Goal: Find specific page/section: Find specific page/section

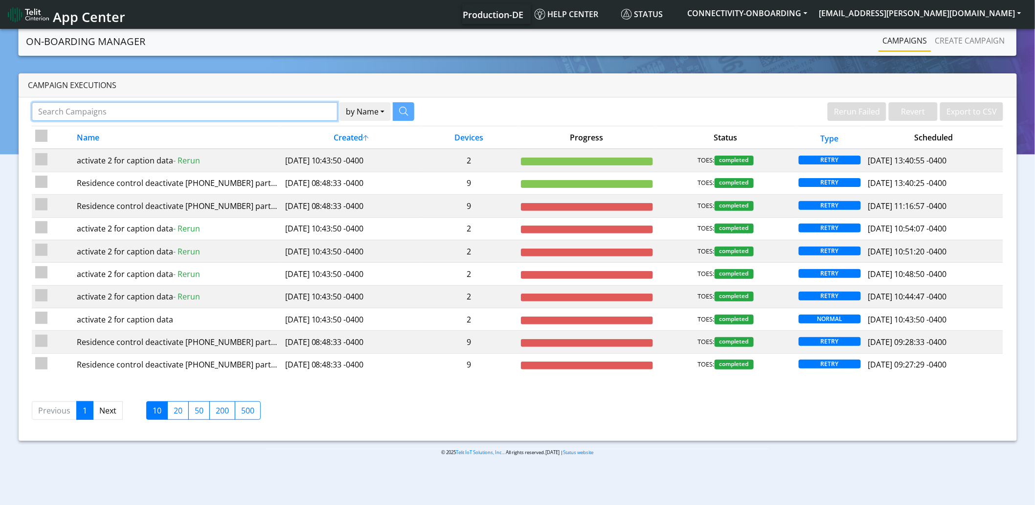
click at [236, 113] on input "Search Campaigns" at bounding box center [185, 111] width 306 height 19
type input "SGP22_EUICC_RESIDENCE_CONTROL"
click at [327, 102] on button "by Name" at bounding box center [352, 111] width 51 height 19
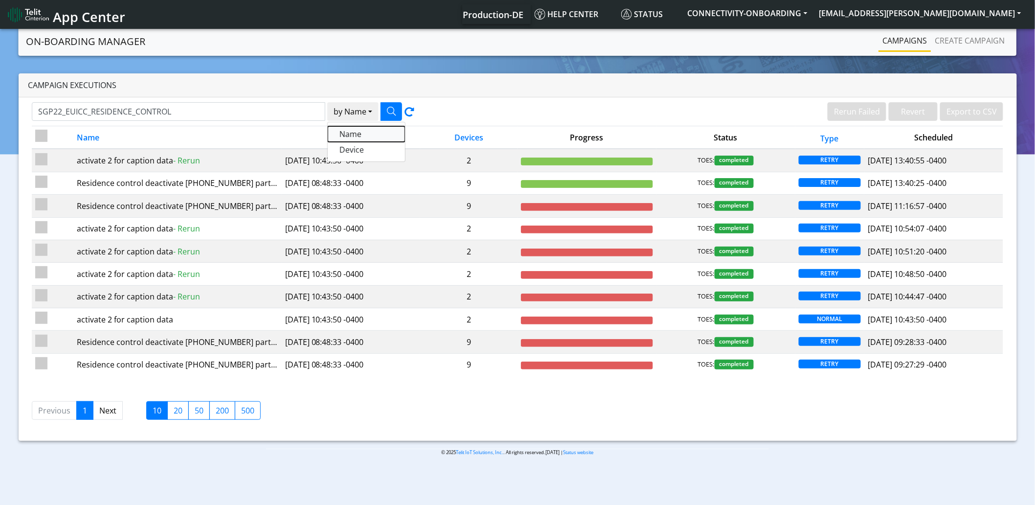
click at [355, 135] on button "Name" at bounding box center [366, 134] width 77 height 16
click at [409, 111] on icon at bounding box center [409, 114] width 10 height 14
click at [111, 412] on link "Next" at bounding box center [108, 410] width 30 height 19
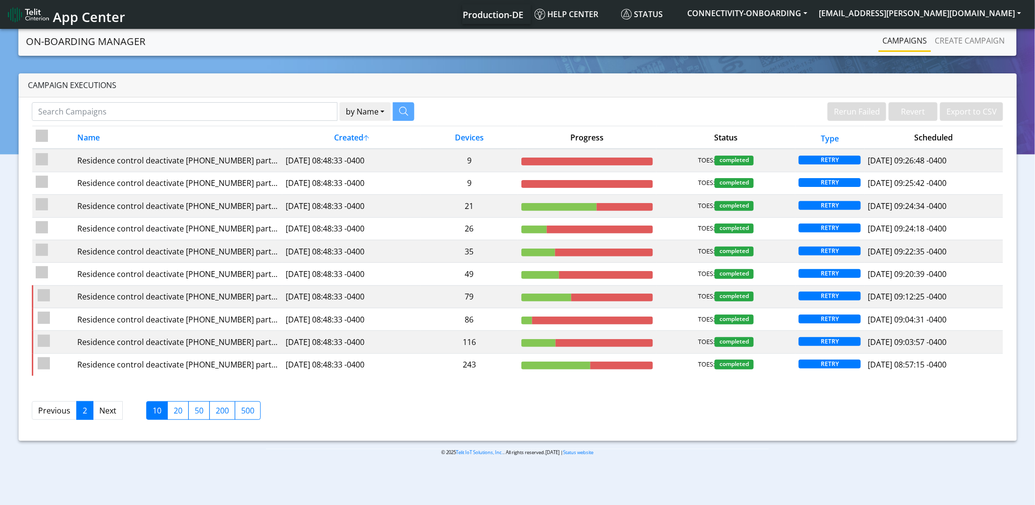
click at [112, 414] on link "Next" at bounding box center [108, 410] width 30 height 19
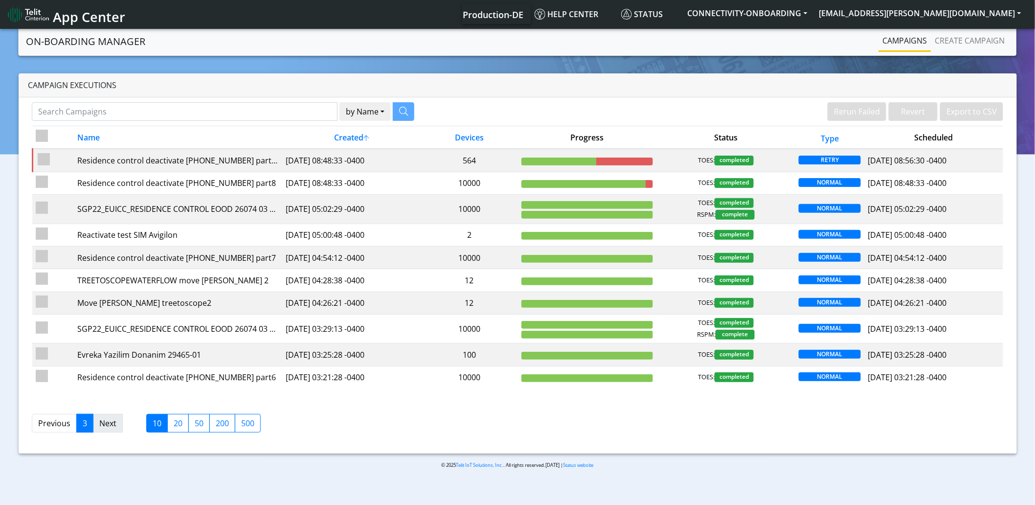
click at [108, 426] on link "Next" at bounding box center [108, 423] width 30 height 19
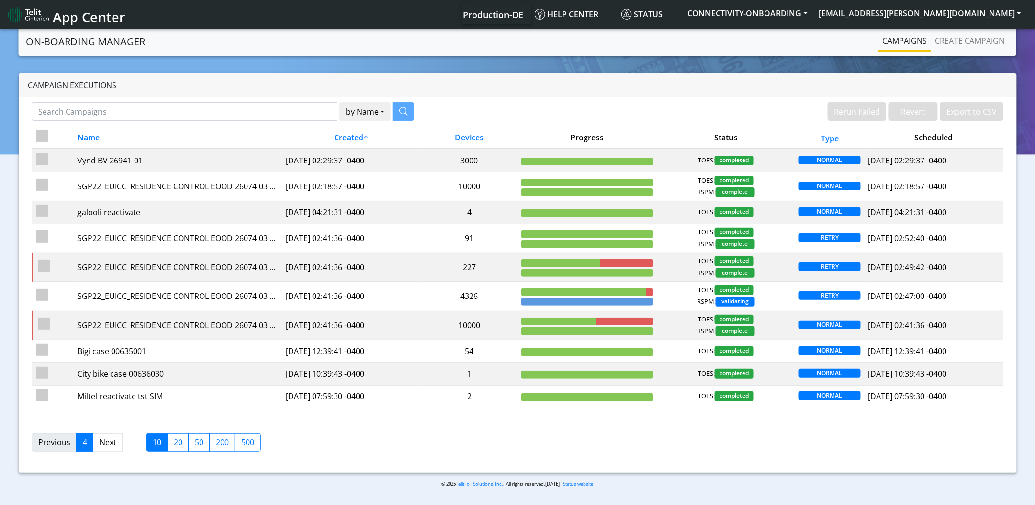
click at [63, 447] on link "Previous" at bounding box center [54, 442] width 45 height 19
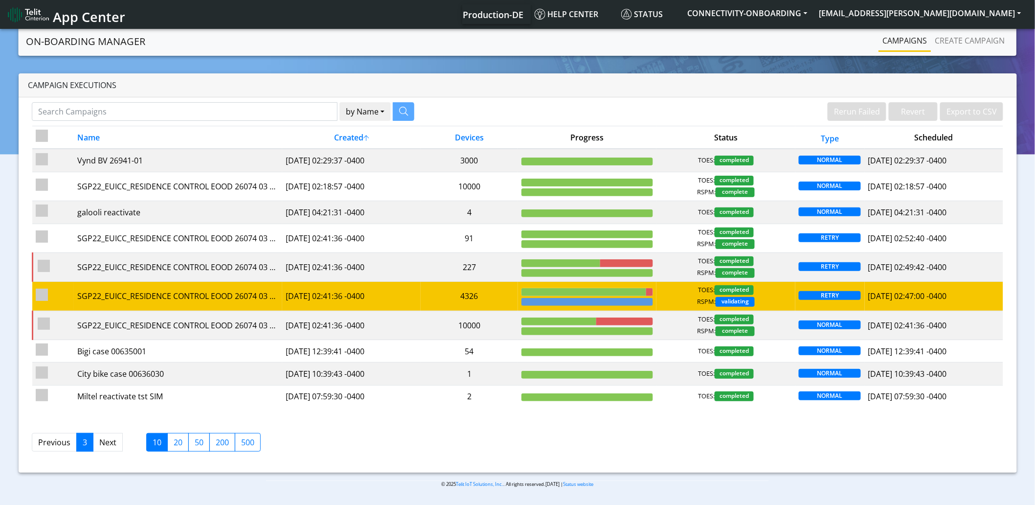
click at [378, 299] on td "[DATE] 02:41:36 -0400" at bounding box center [351, 296] width 139 height 29
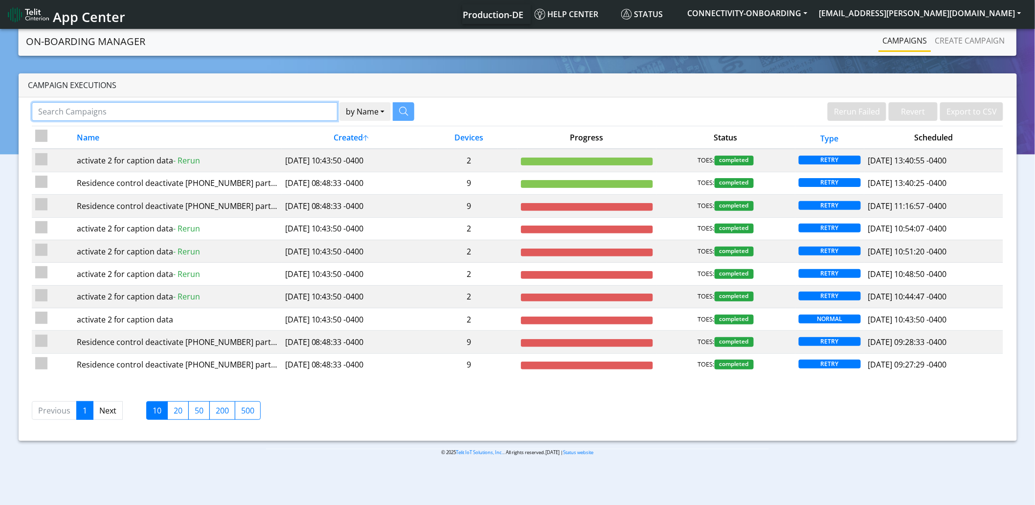
click at [177, 105] on input "Search Campaigns" at bounding box center [185, 111] width 306 height 19
click at [388, 108] on icon "button" at bounding box center [391, 111] width 9 height 9
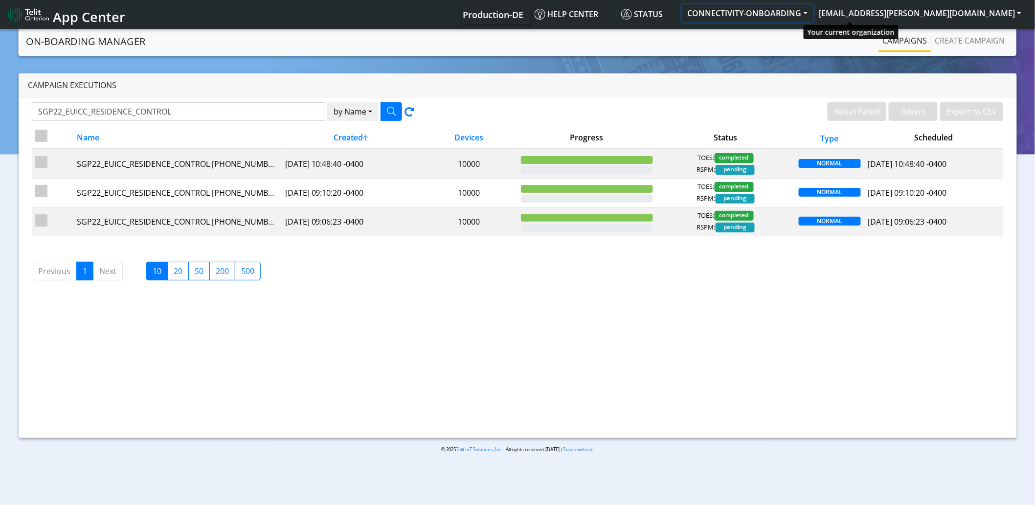
click at [813, 11] on button "CONNECTIVITY-ONBOARDING" at bounding box center [748, 13] width 132 height 18
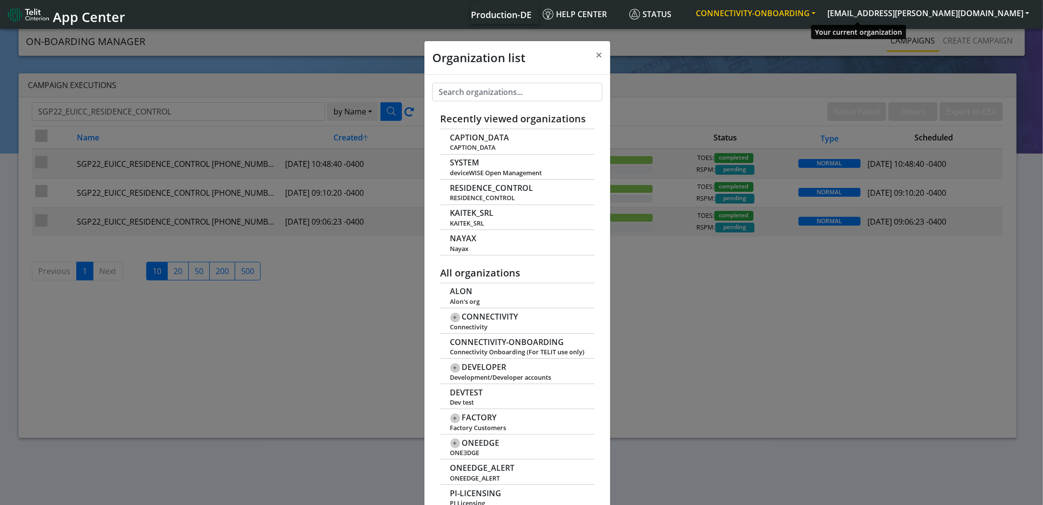
scroll to position [3, 0]
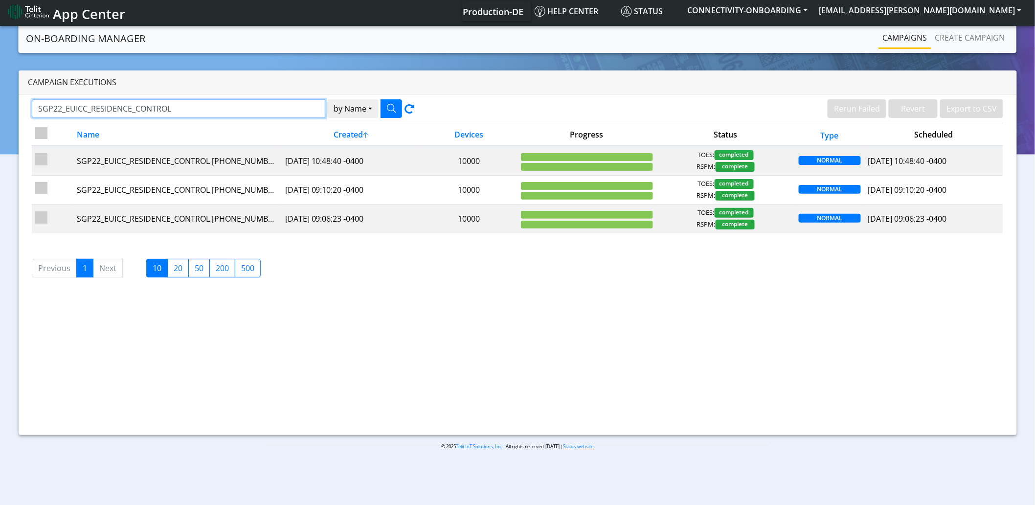
click at [133, 106] on input "SGP22_EUICC_RESIDENCE_CONTROL" at bounding box center [179, 108] width 294 height 19
type input "SGP22_EUICC_RESIDENCE CONTROL"
click at [399, 109] on button "button" at bounding box center [391, 108] width 22 height 19
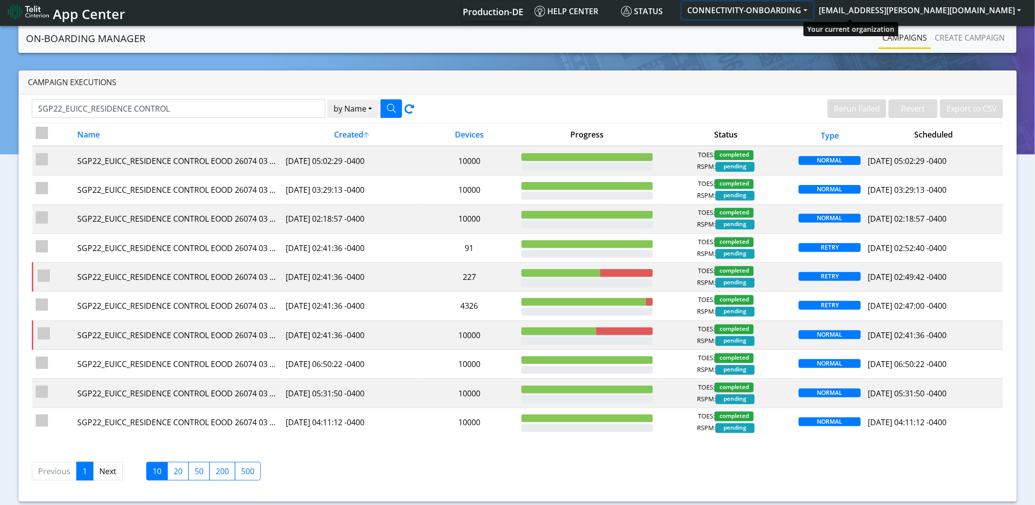
click at [813, 11] on button "CONNECTIVITY-ONBOARDING" at bounding box center [748, 10] width 132 height 18
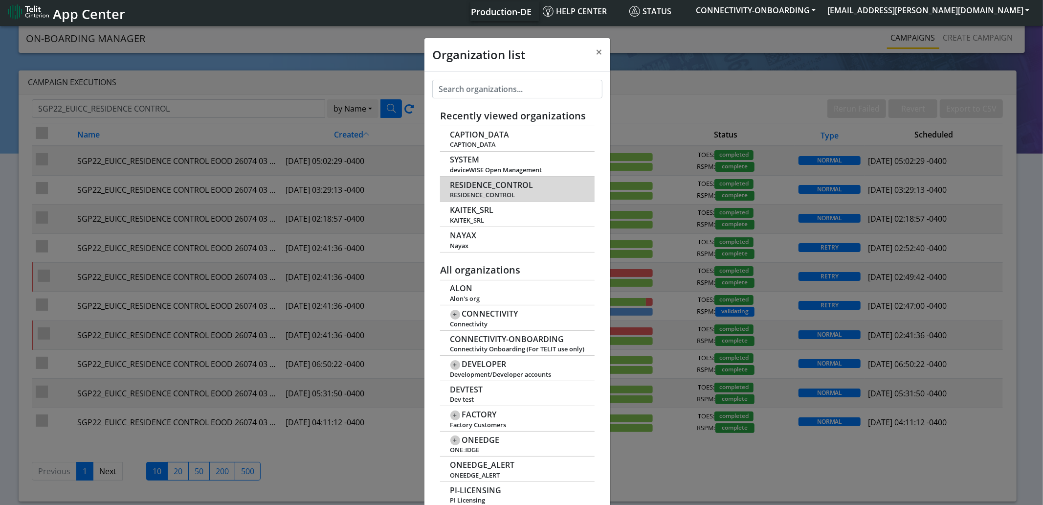
click at [471, 187] on span "RESIDENCE_CONTROL" at bounding box center [491, 184] width 83 height 9
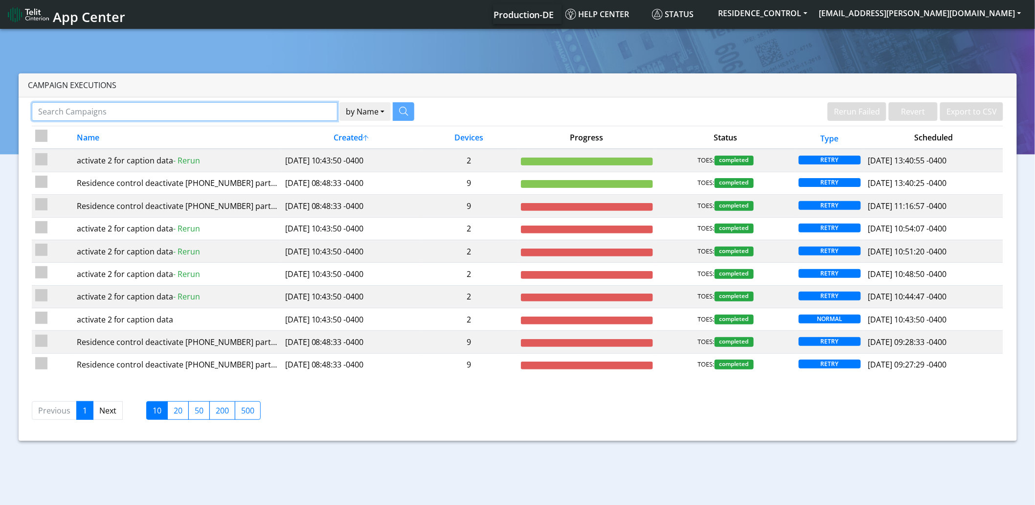
click at [153, 106] on input "Search Campaigns" at bounding box center [185, 111] width 306 height 19
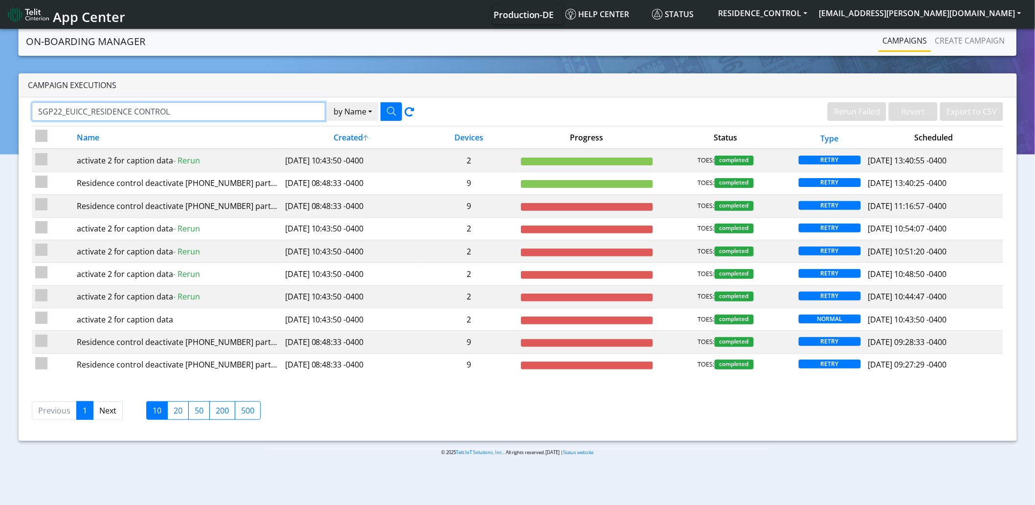
type input "SGP22_EUICC_RESIDENCE CONTROL"
click at [327, 102] on button "by Name" at bounding box center [352, 111] width 51 height 19
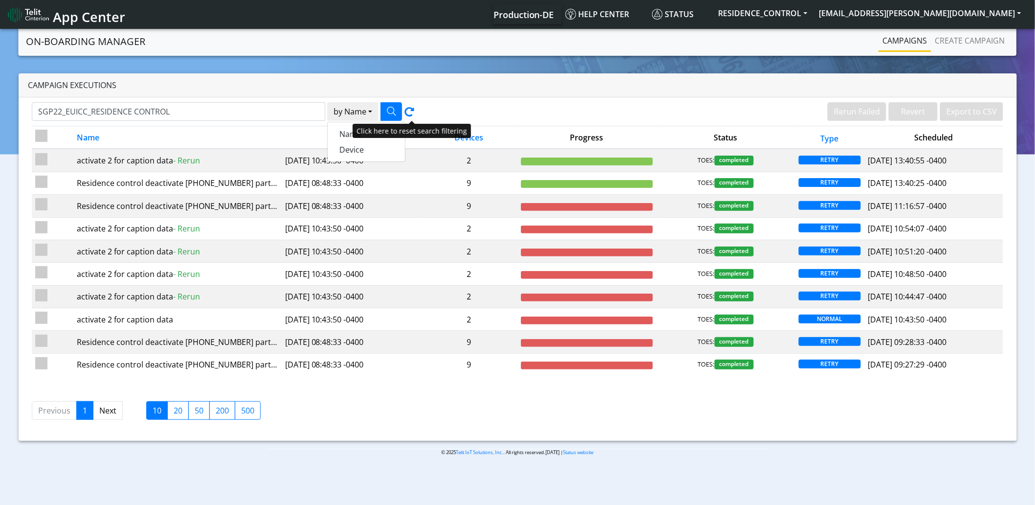
click at [406, 114] on icon at bounding box center [409, 114] width 10 height 14
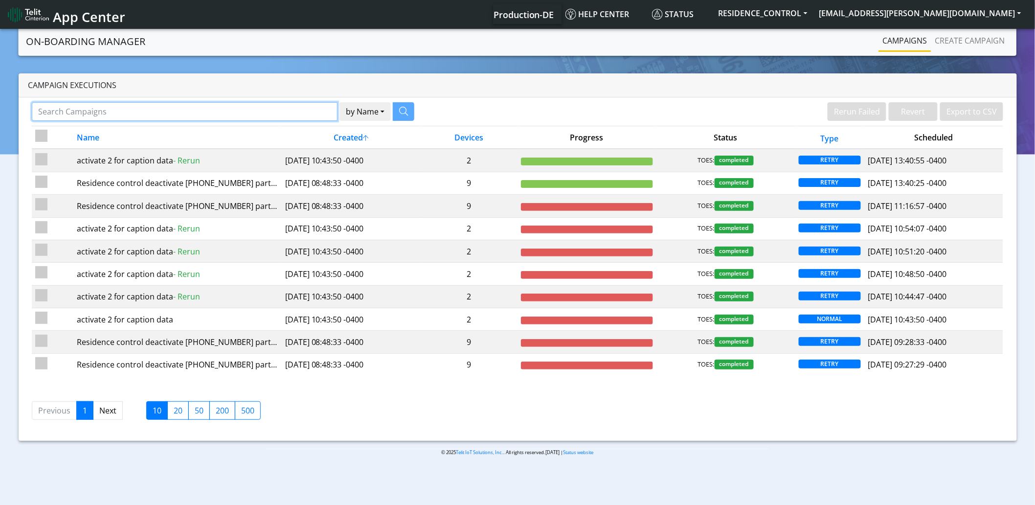
click at [297, 118] on input "Search Campaigns" at bounding box center [185, 111] width 306 height 19
type input "SGP22_EUICC_RESIDENCE CONTROL"
click at [389, 114] on icon "button" at bounding box center [391, 111] width 9 height 9
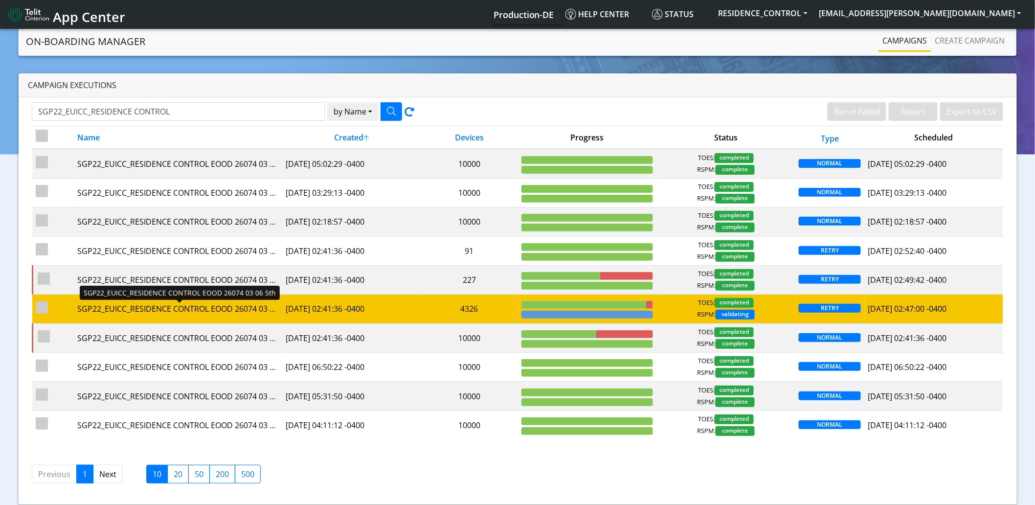
click at [179, 312] on div "SGP22_EUICC_RESIDENCE CONTROL EOOD 26074 03 06 5th - Rerun" at bounding box center [177, 309] width 201 height 12
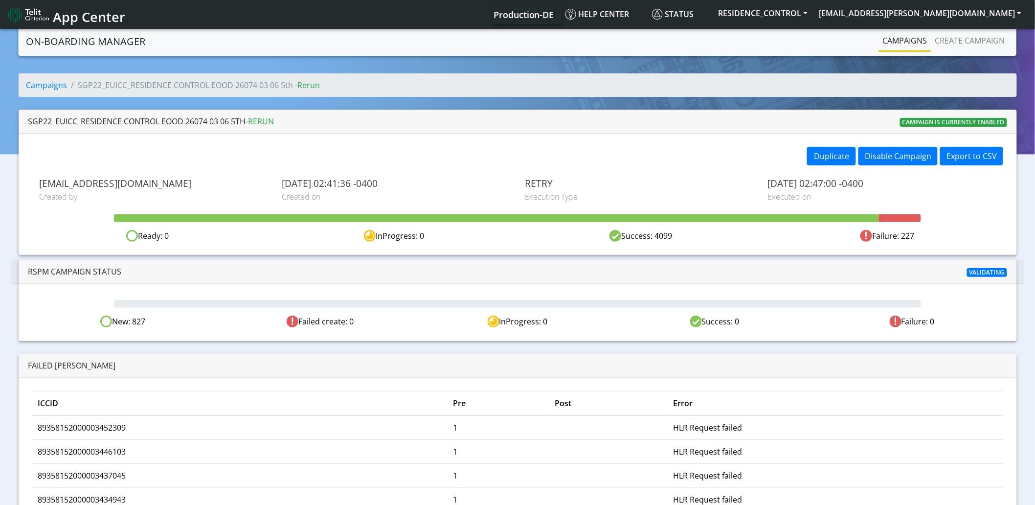
click at [360, 370] on div "Failed SIMs" at bounding box center [517, 365] width 978 height 12
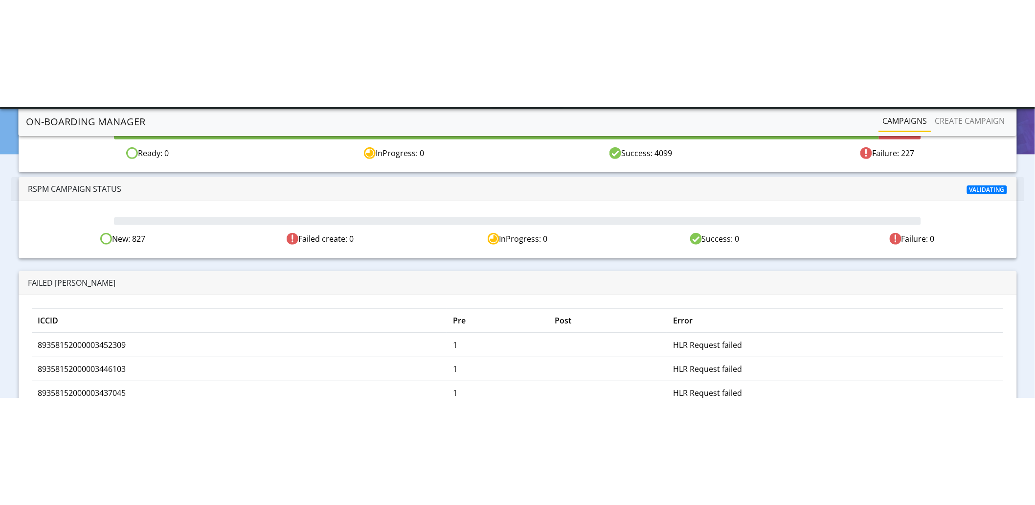
scroll to position [109, 0]
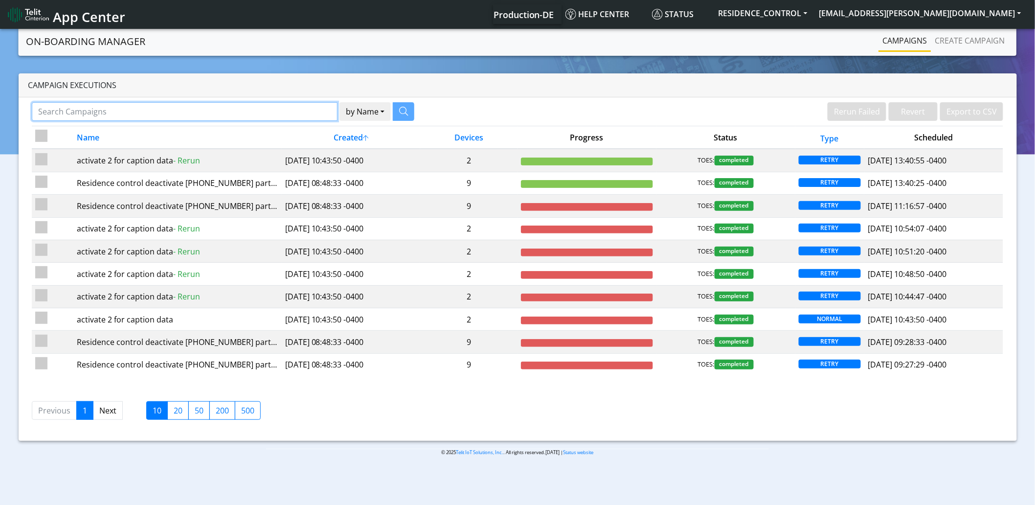
click at [169, 106] on input "Search Campaigns" at bounding box center [185, 111] width 306 height 19
type input "SGP22_EUICC_RESIDENCE"
click at [390, 113] on icon "button" at bounding box center [391, 111] width 9 height 9
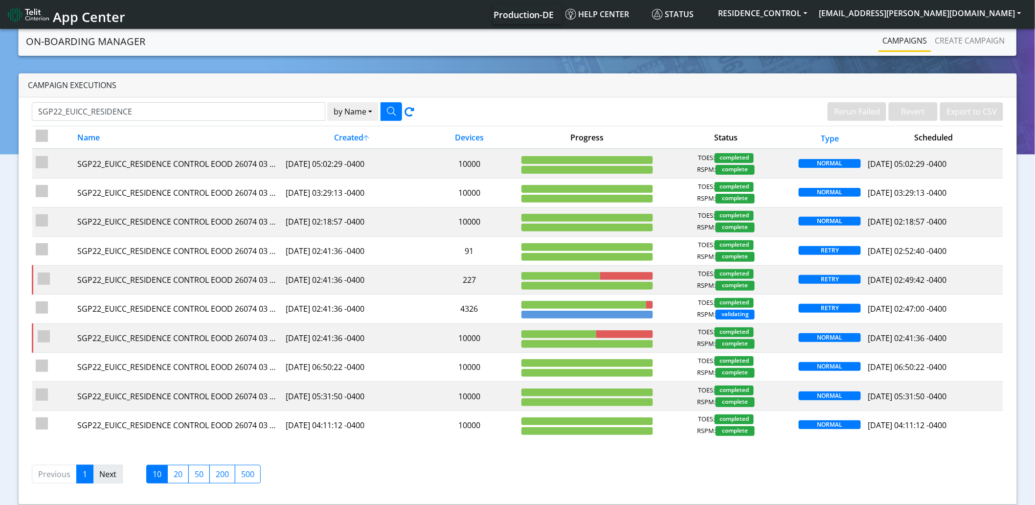
click at [104, 290] on link "Next" at bounding box center [108, 474] width 30 height 19
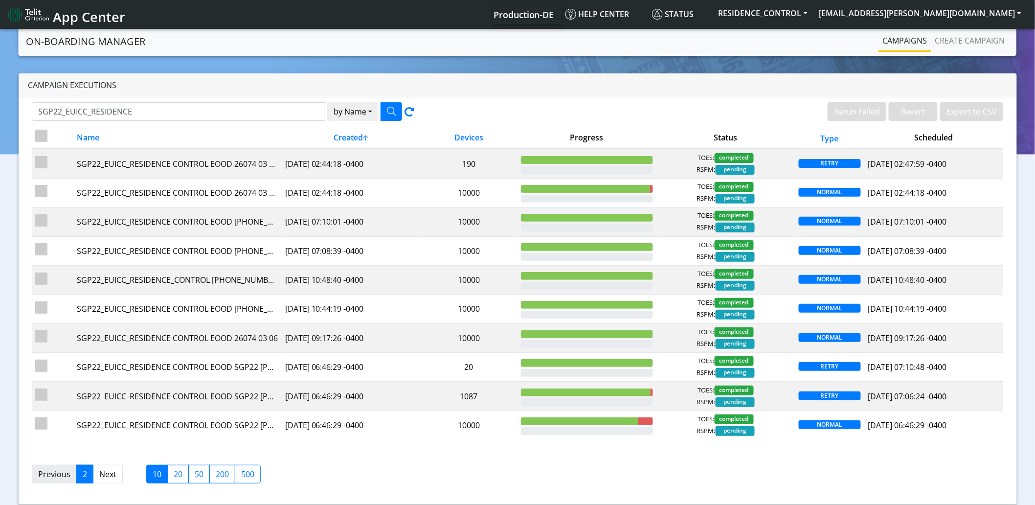
click at [60, 290] on link "Previous" at bounding box center [54, 474] width 45 height 19
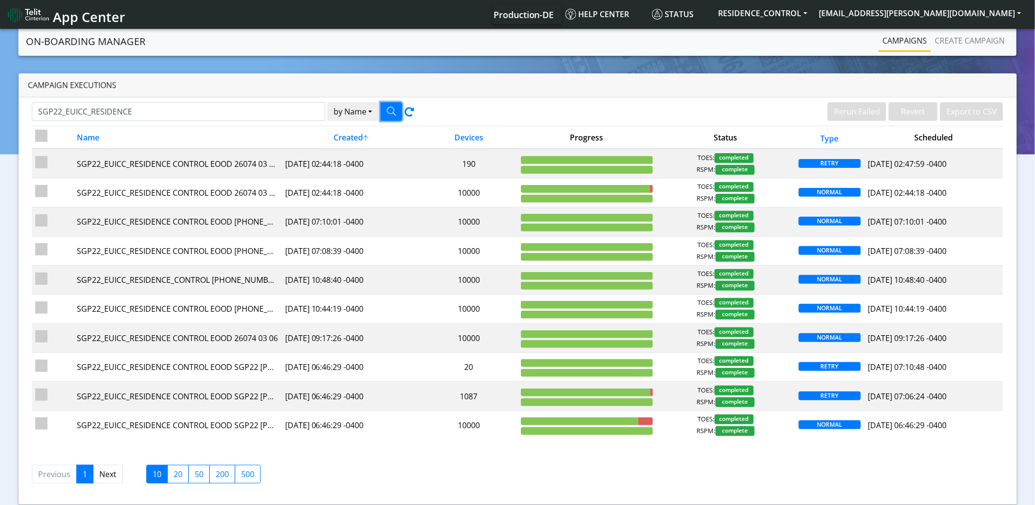
click at [397, 113] on button "button" at bounding box center [391, 111] width 22 height 19
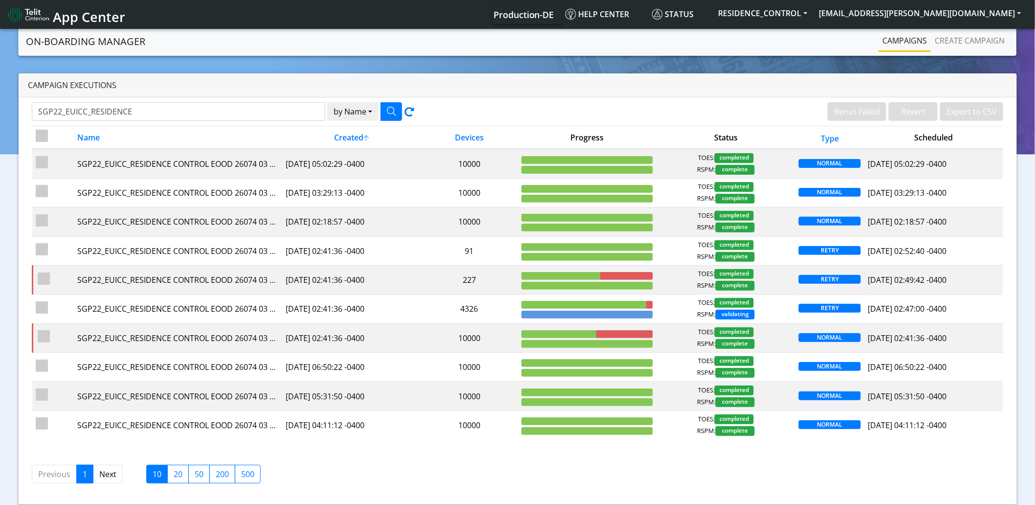
click at [543, 290] on div "Previous 1 Next 10 20 50 200 500" at bounding box center [517, 473] width 986 height 36
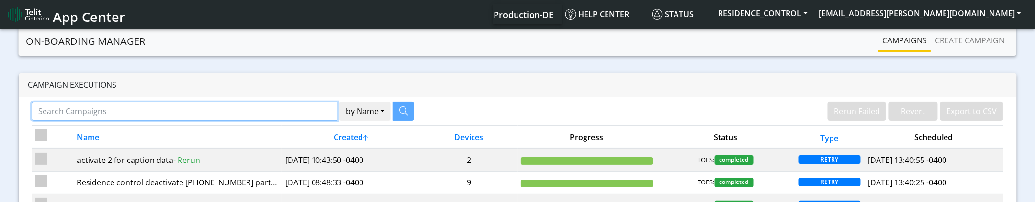
click at [190, 111] on input "Search Campaigns" at bounding box center [185, 111] width 306 height 19
type input "A"
type input "SGP22_EUICC_RESIDENCE"
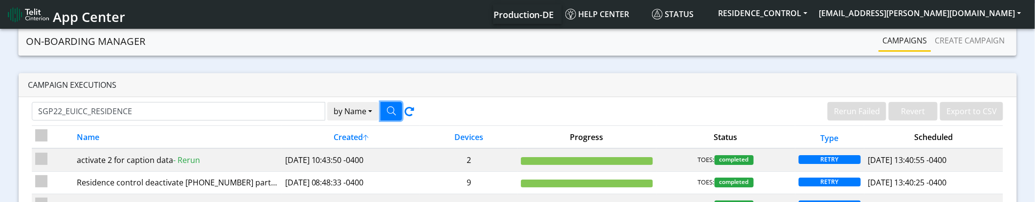
click at [396, 110] on button "button" at bounding box center [391, 111] width 22 height 19
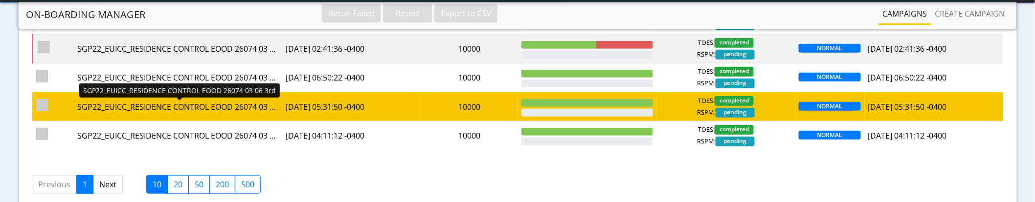
scroll to position [306, 0]
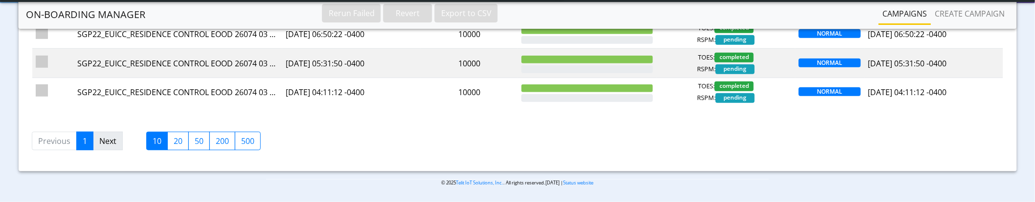
click at [105, 140] on link "Next" at bounding box center [108, 141] width 30 height 19
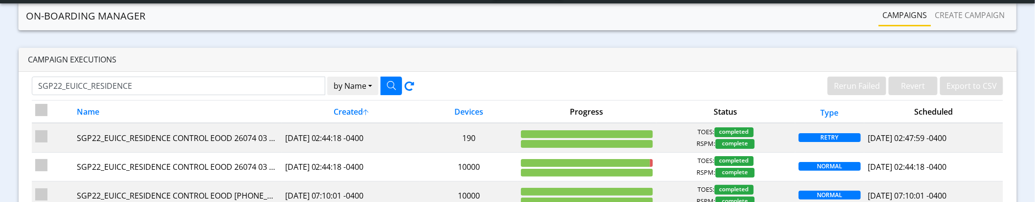
scroll to position [0, 0]
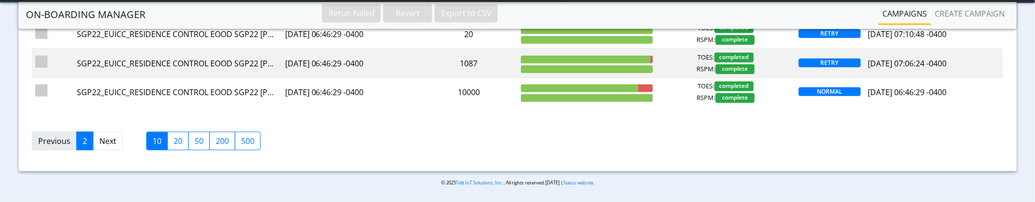
click at [67, 139] on link "Previous" at bounding box center [54, 141] width 45 height 19
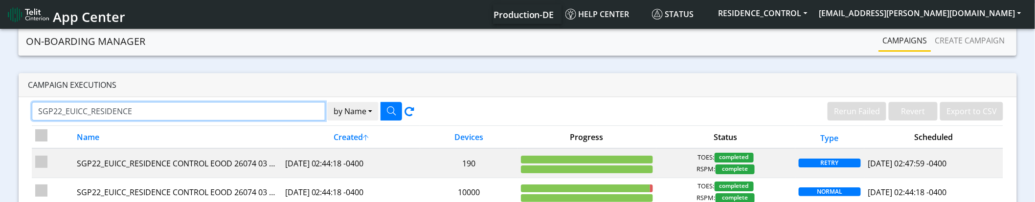
click at [175, 105] on input "SGP22_EUICC_RESIDENCE" at bounding box center [179, 111] width 294 height 19
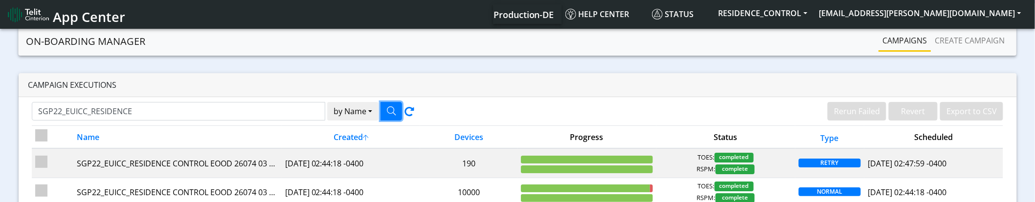
click at [387, 111] on icon "button" at bounding box center [391, 111] width 9 height 9
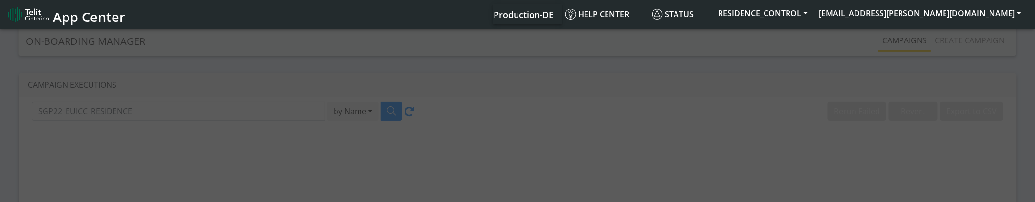
click at [387, 111] on div at bounding box center [517, 116] width 1035 height 179
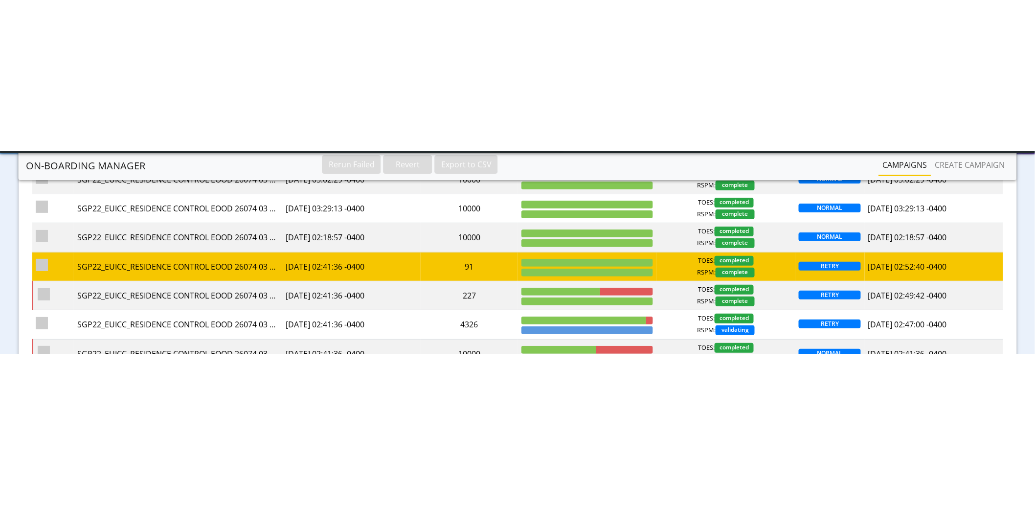
scroll to position [3, 0]
